Goal: Information Seeking & Learning: Understand process/instructions

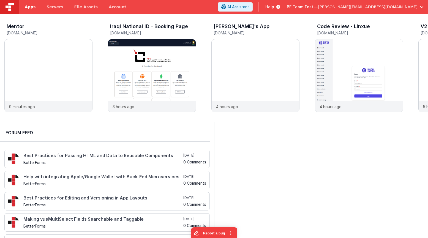
click at [29, 5] on span "Apps" at bounding box center [30, 7] width 11 height 6
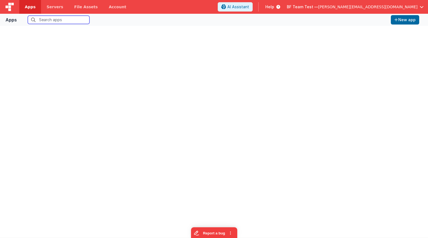
click at [50, 19] on input "text" at bounding box center [59, 20] width 62 height 8
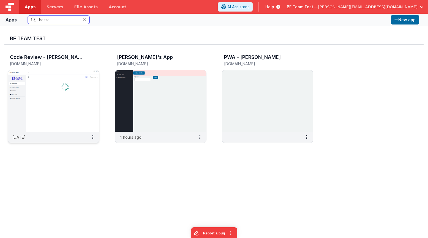
type input "hassa"
click at [62, 88] on img at bounding box center [53, 101] width 91 height 62
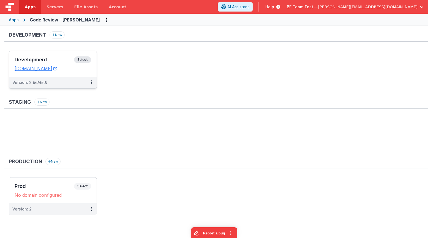
click at [48, 60] on h3 "Development" at bounding box center [45, 60] width 60 height 6
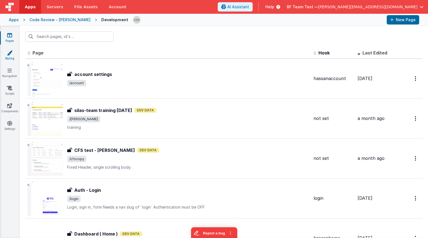
click at [10, 57] on link "Styling" at bounding box center [10, 55] width 20 height 11
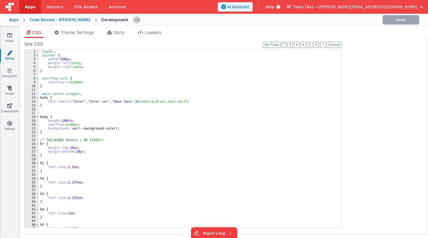
click at [186, 101] on div ".loader , .spinner { width : 150 px ; margin-left : auto ; margin-right : auto …" at bounding box center [190, 143] width 302 height 186
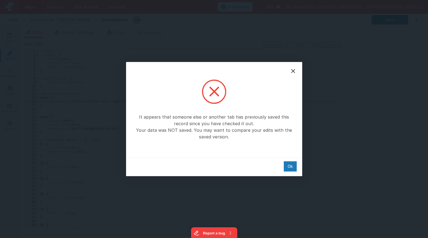
click at [313, 24] on div "It appears that someone else or another tab has previously saved this record si…" at bounding box center [214, 119] width 428 height 238
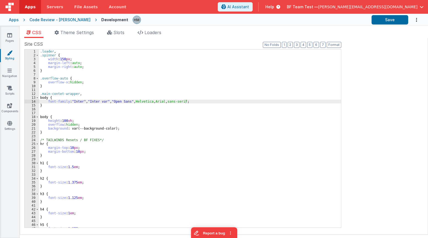
click at [274, 9] on span "Help" at bounding box center [270, 7] width 9 height 6
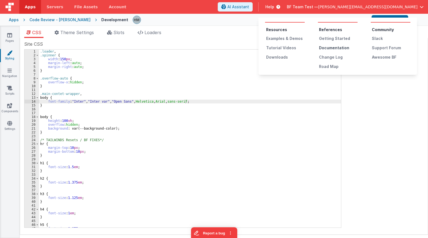
click at [317, 47] on div "Documentation" at bounding box center [338, 48] width 39 height 6
